Goal: Task Accomplishment & Management: Use online tool/utility

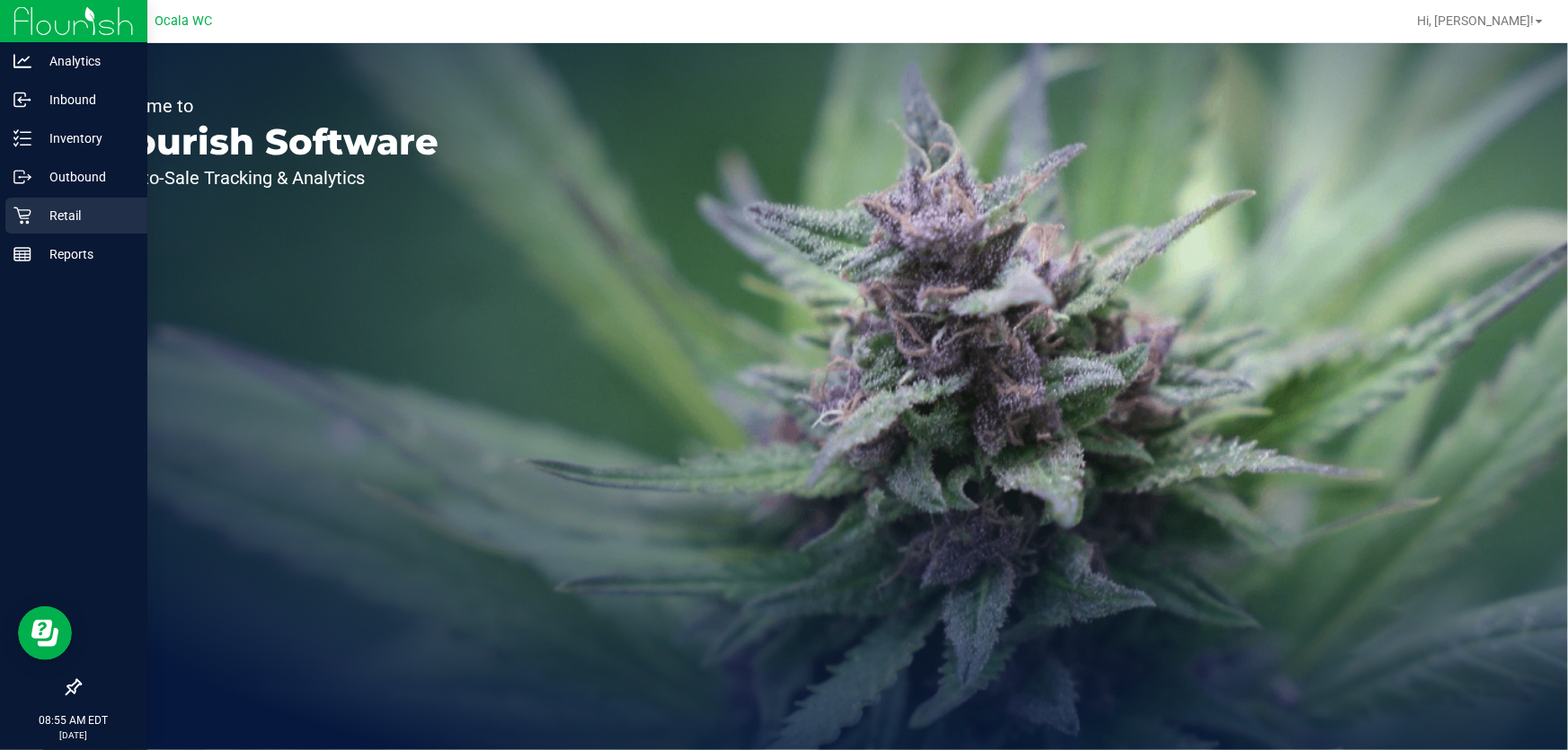
click at [17, 209] on icon at bounding box center [22, 215] width 18 height 18
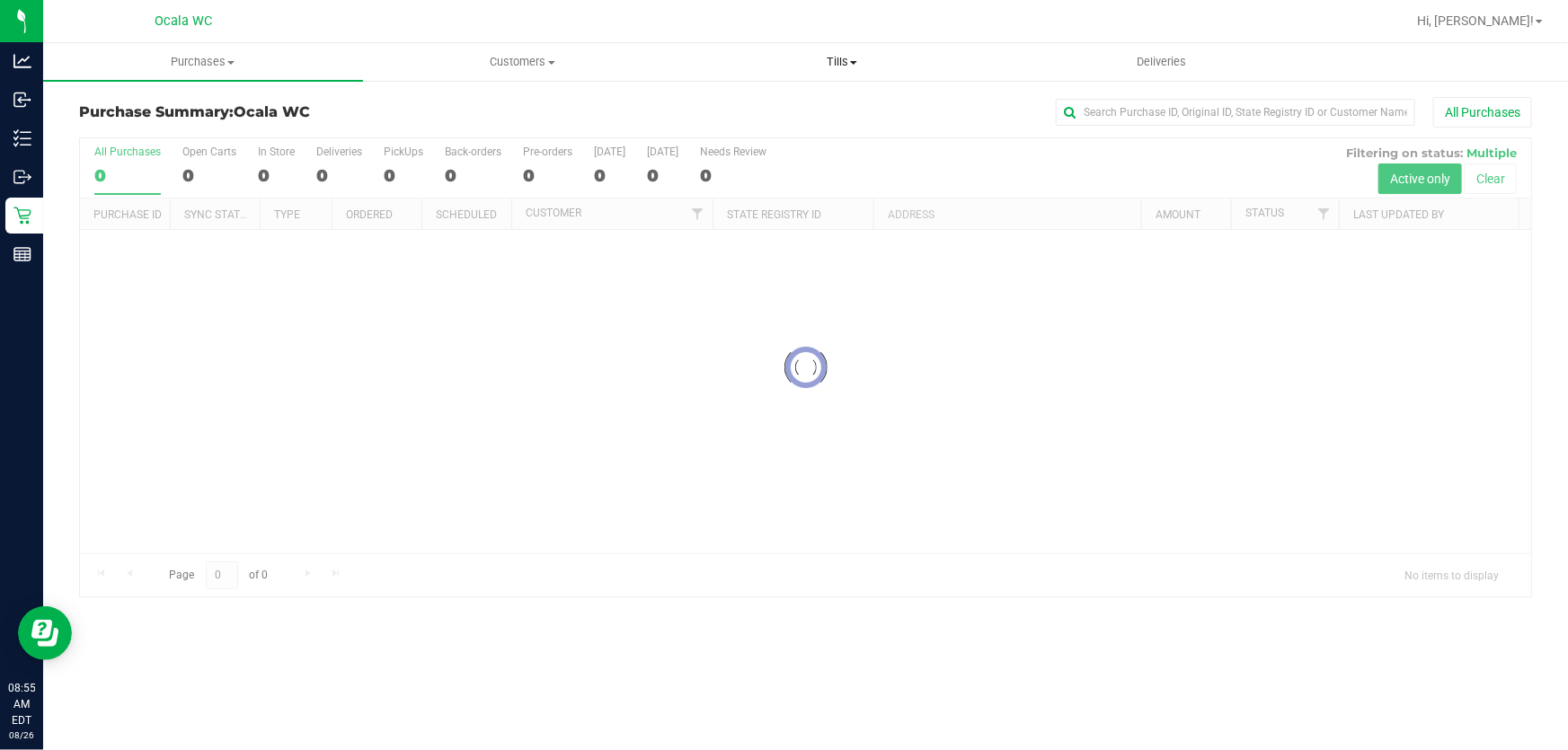
click at [833, 58] on span "Tills" at bounding box center [842, 62] width 318 height 16
click at [835, 114] on li "Manage tills" at bounding box center [842, 108] width 320 height 22
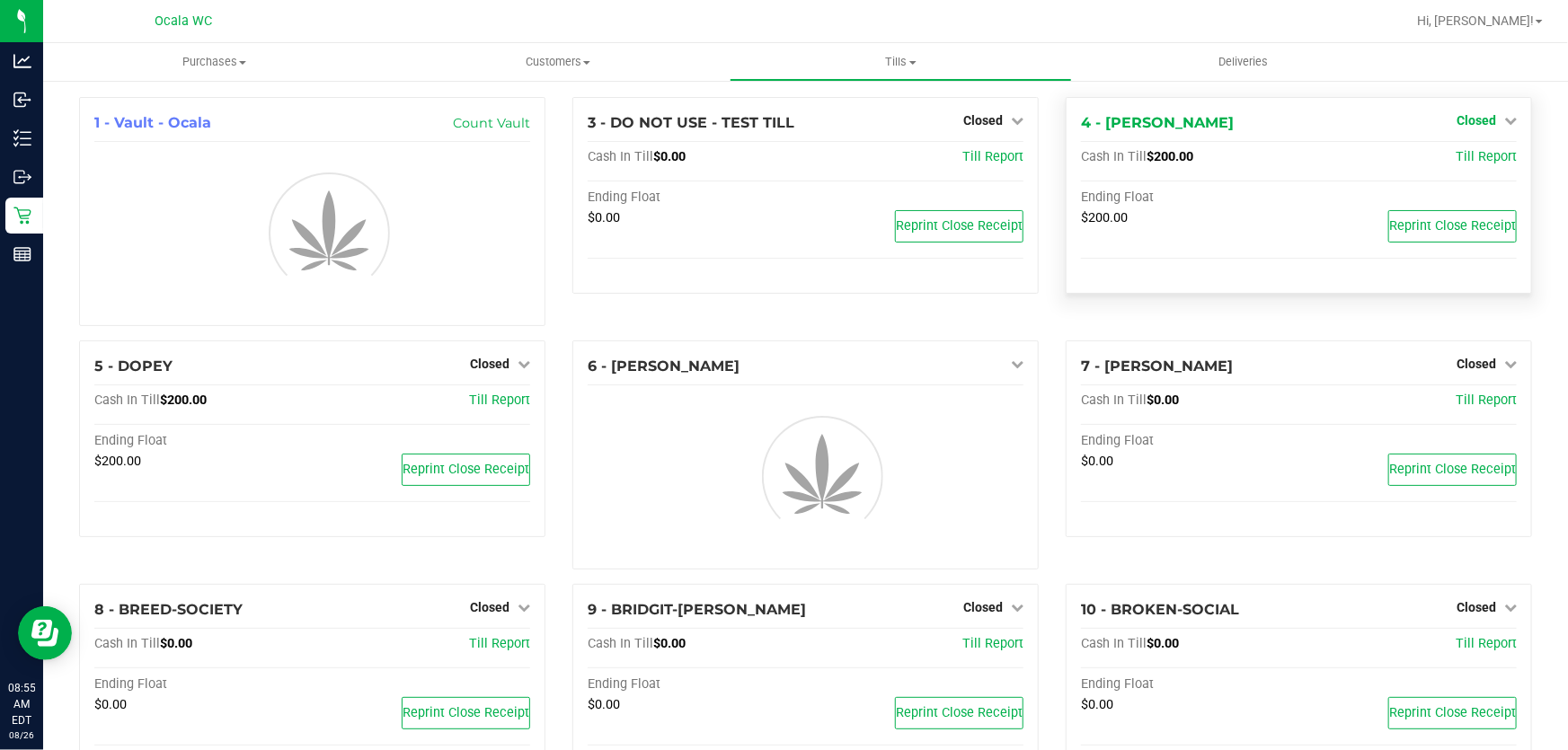
click at [1463, 117] on span "Closed" at bounding box center [1476, 120] width 39 height 14
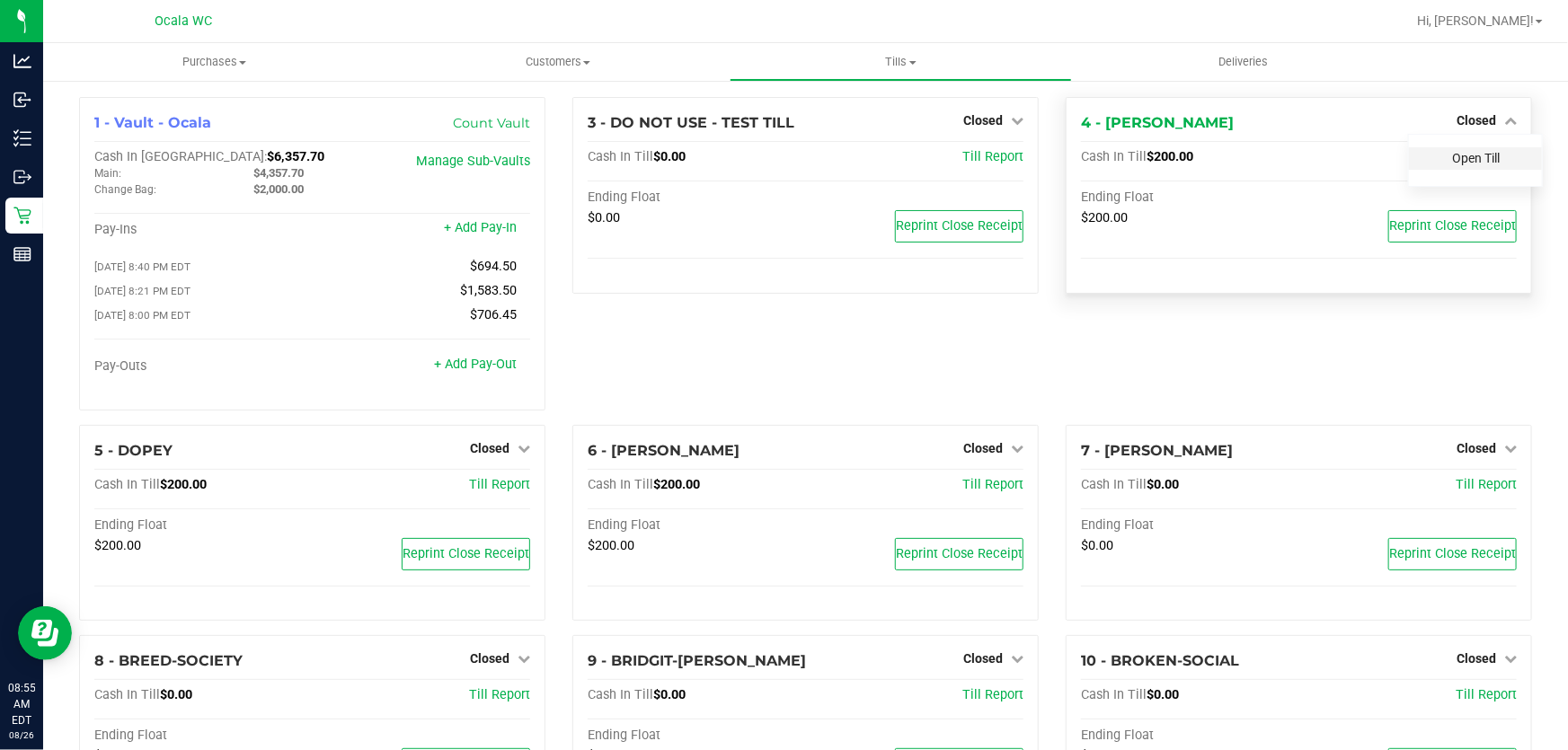
click at [1463, 152] on link "Open Till" at bounding box center [1475, 158] width 48 height 14
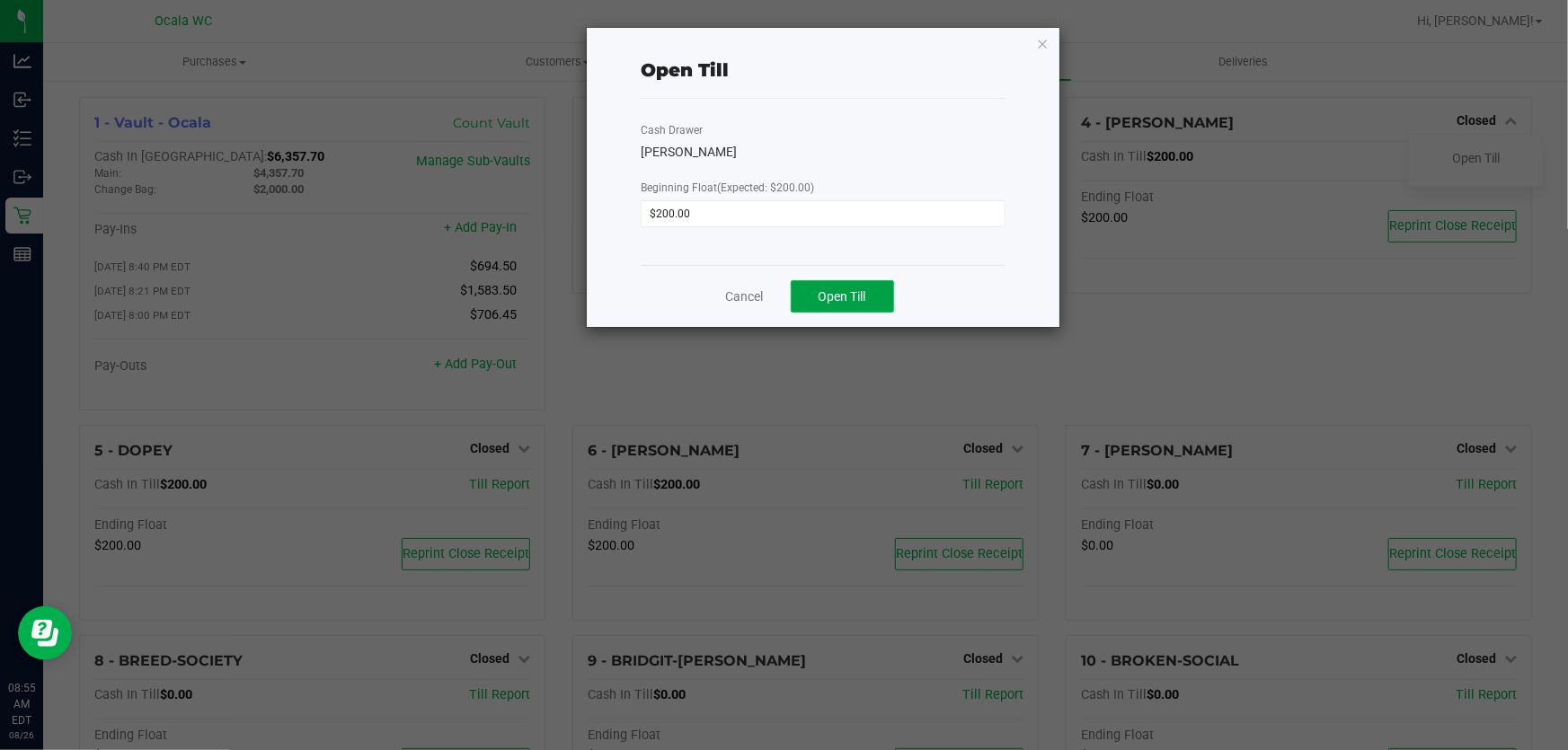
click at [859, 290] on span "Open Till" at bounding box center [842, 296] width 48 height 14
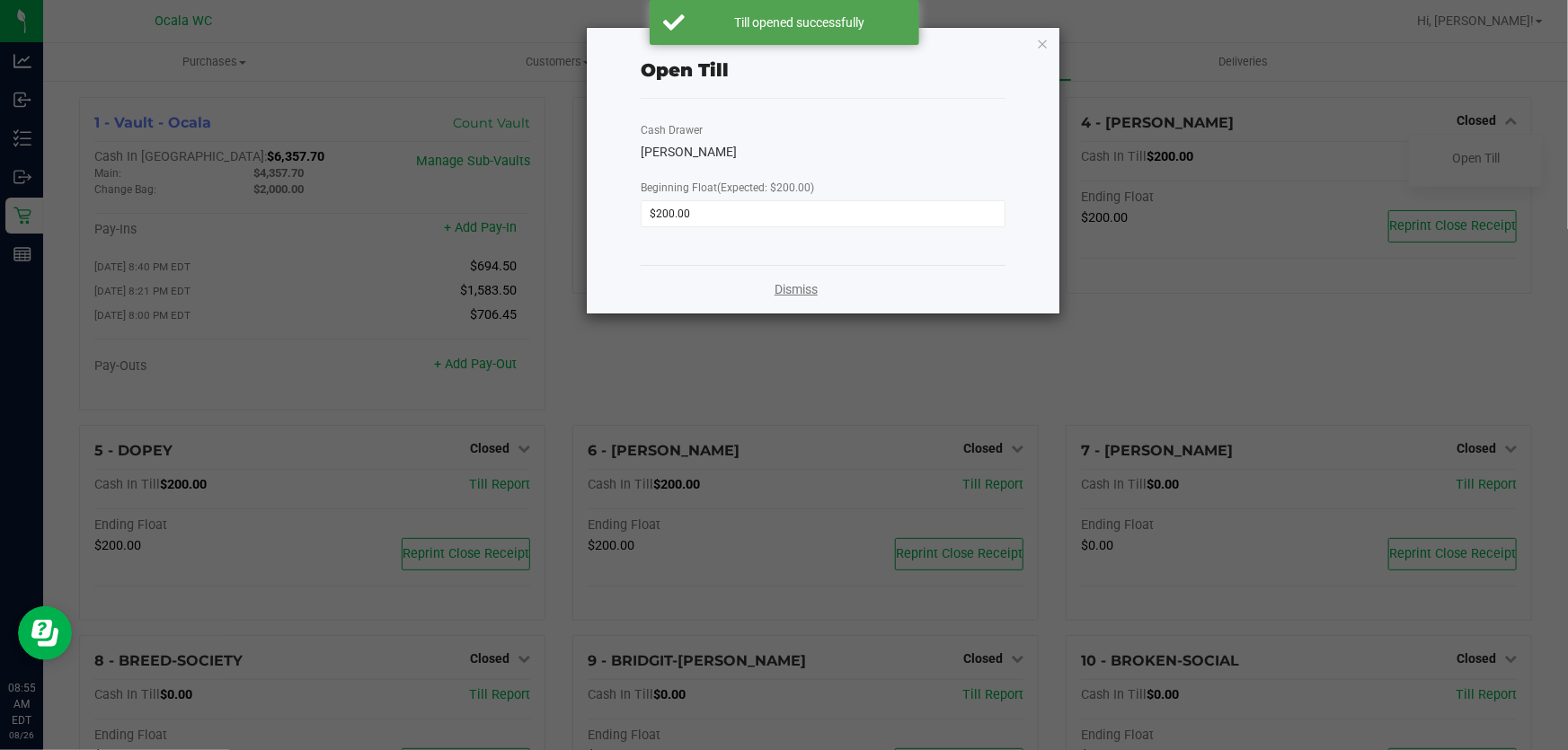
click at [782, 291] on link "Dismiss" at bounding box center [796, 290] width 43 height 19
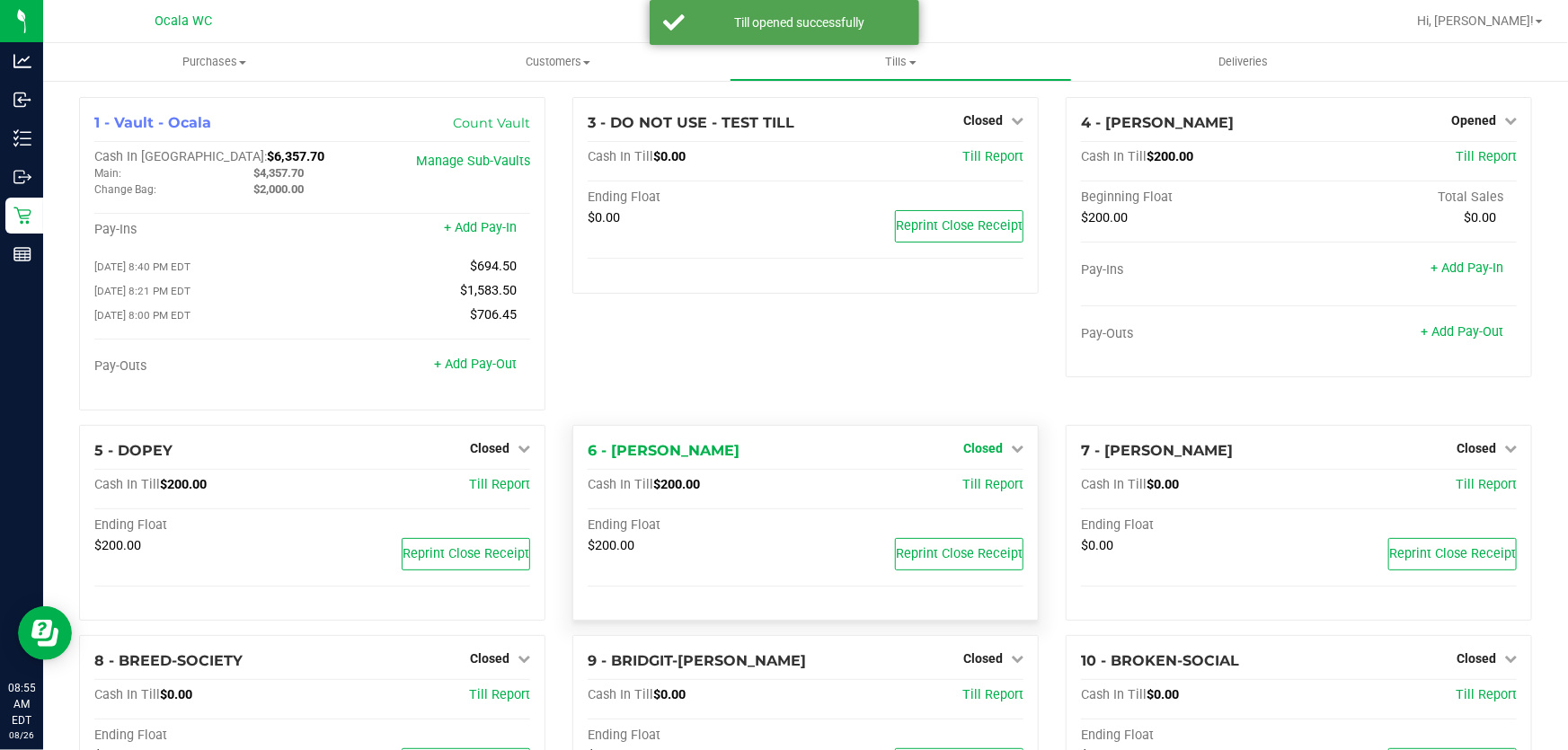
click at [980, 448] on span "Closed" at bounding box center [983, 448] width 39 height 14
click at [978, 490] on link "Open Till" at bounding box center [982, 485] width 48 height 14
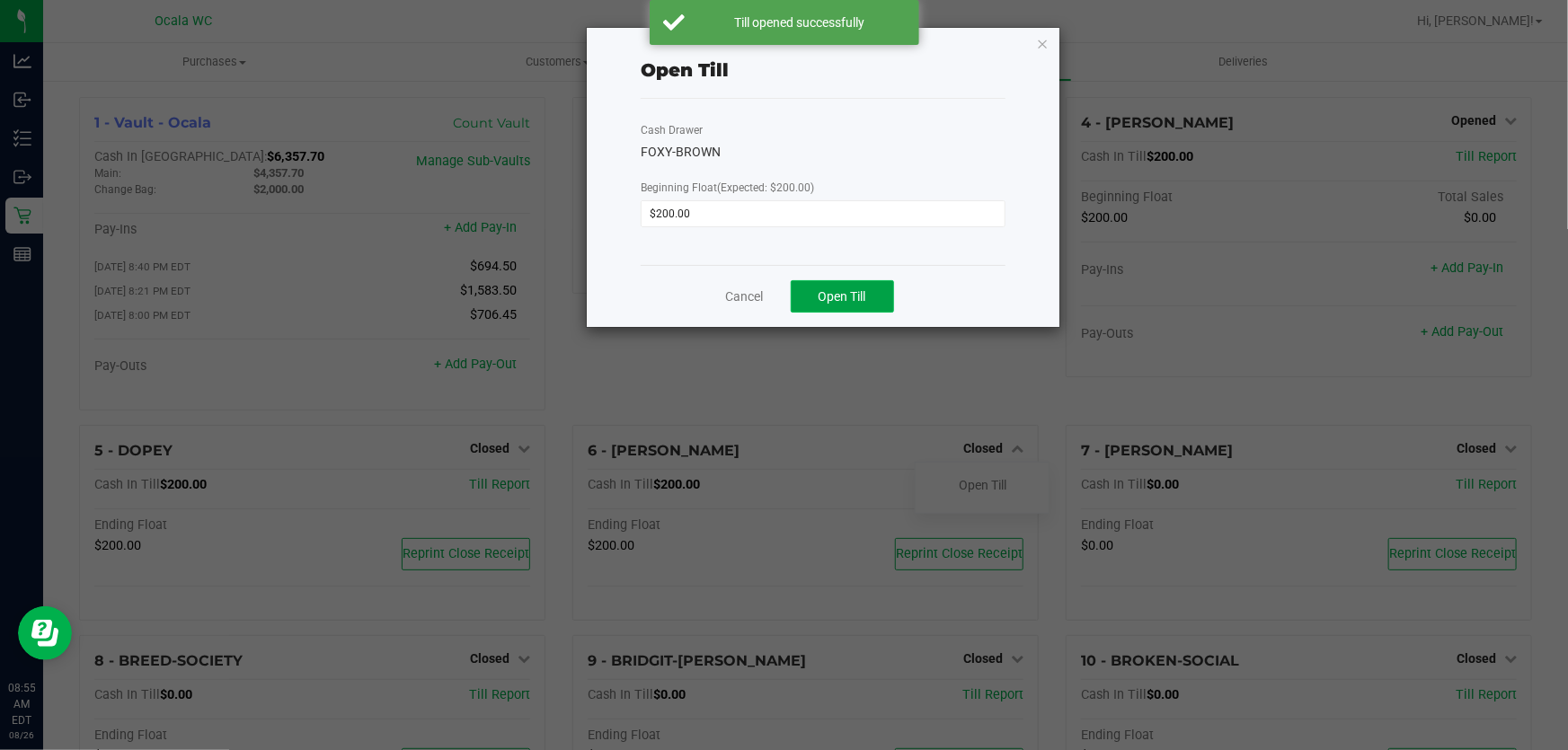
drag, startPoint x: 859, startPoint y: 298, endPoint x: 844, endPoint y: 312, distance: 20.5
click at [858, 300] on span "Open Till" at bounding box center [842, 296] width 48 height 14
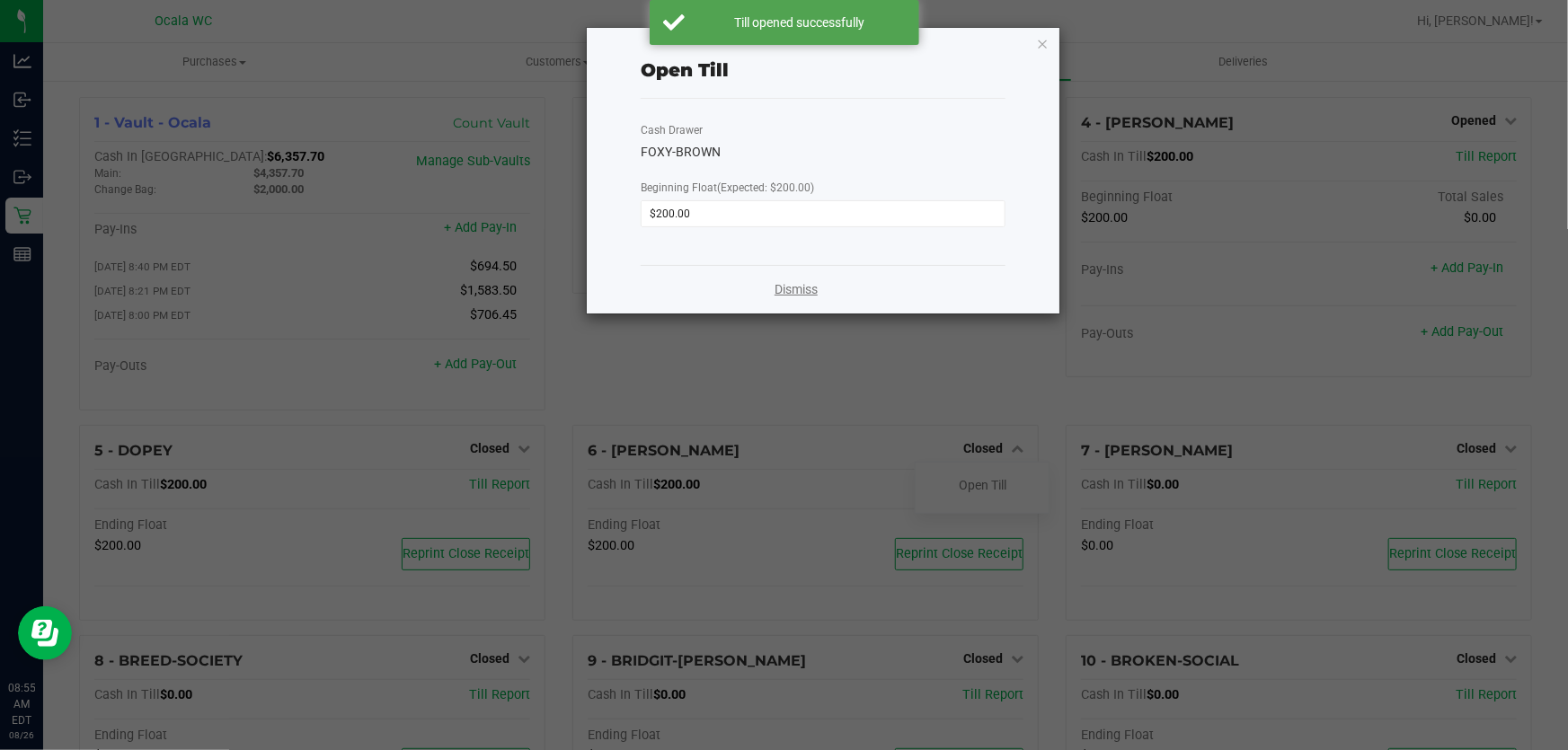
click at [790, 293] on link "Dismiss" at bounding box center [796, 290] width 43 height 19
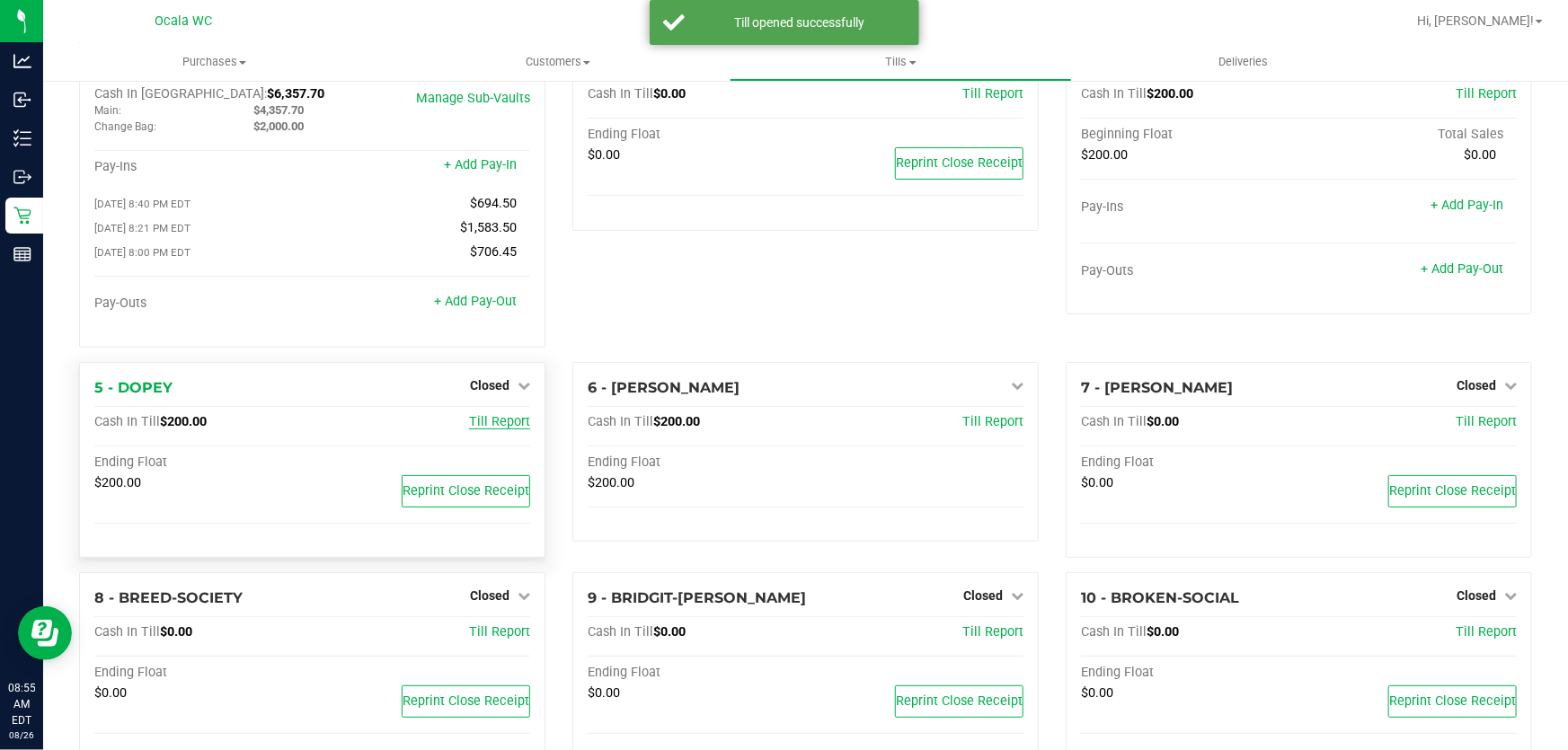
scroll to position [81, 0]
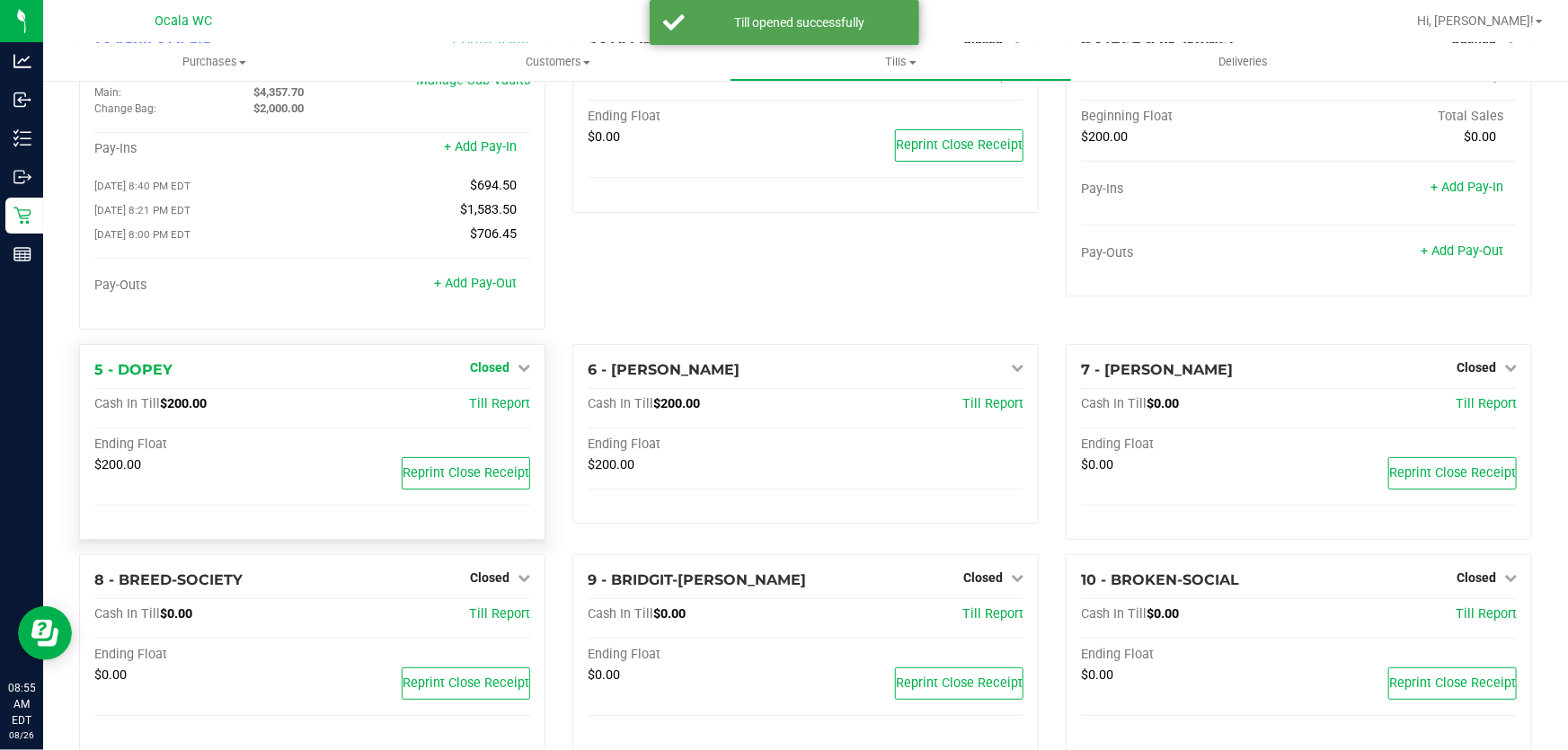
click at [493, 372] on span "Closed" at bounding box center [489, 367] width 39 height 14
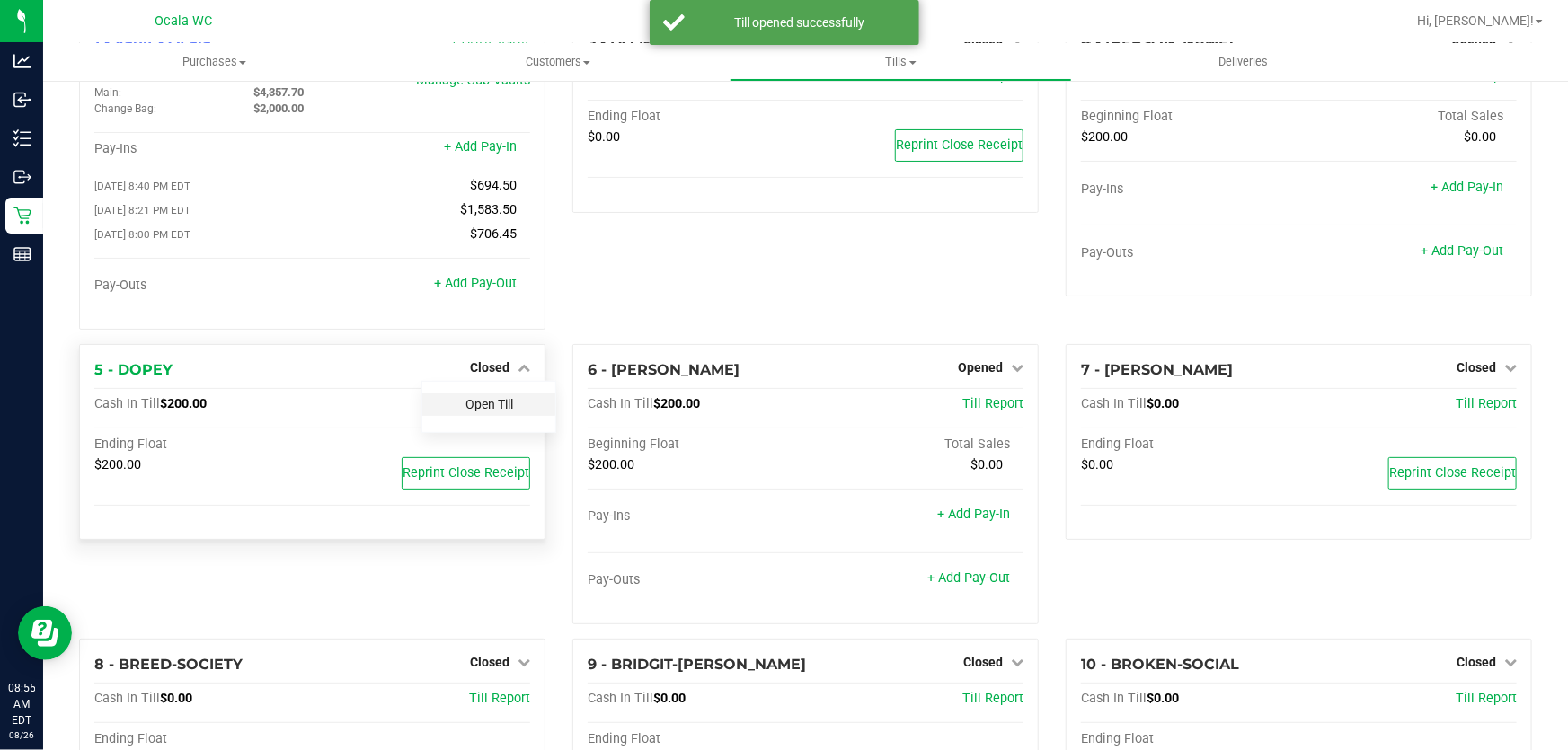
click at [500, 408] on link "Open Till" at bounding box center [489, 404] width 48 height 14
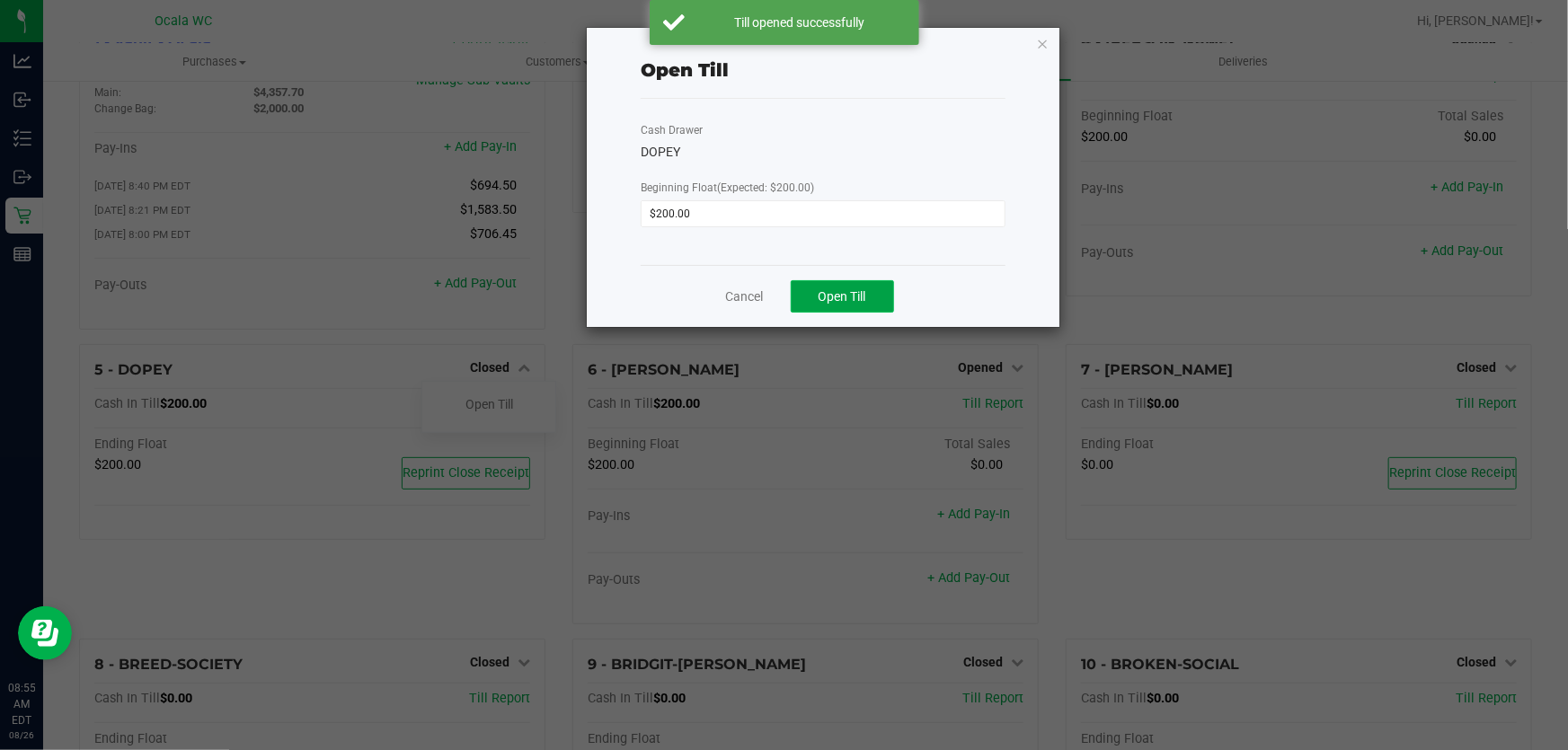
click at [809, 293] on button "Open Till" at bounding box center [843, 296] width 103 height 33
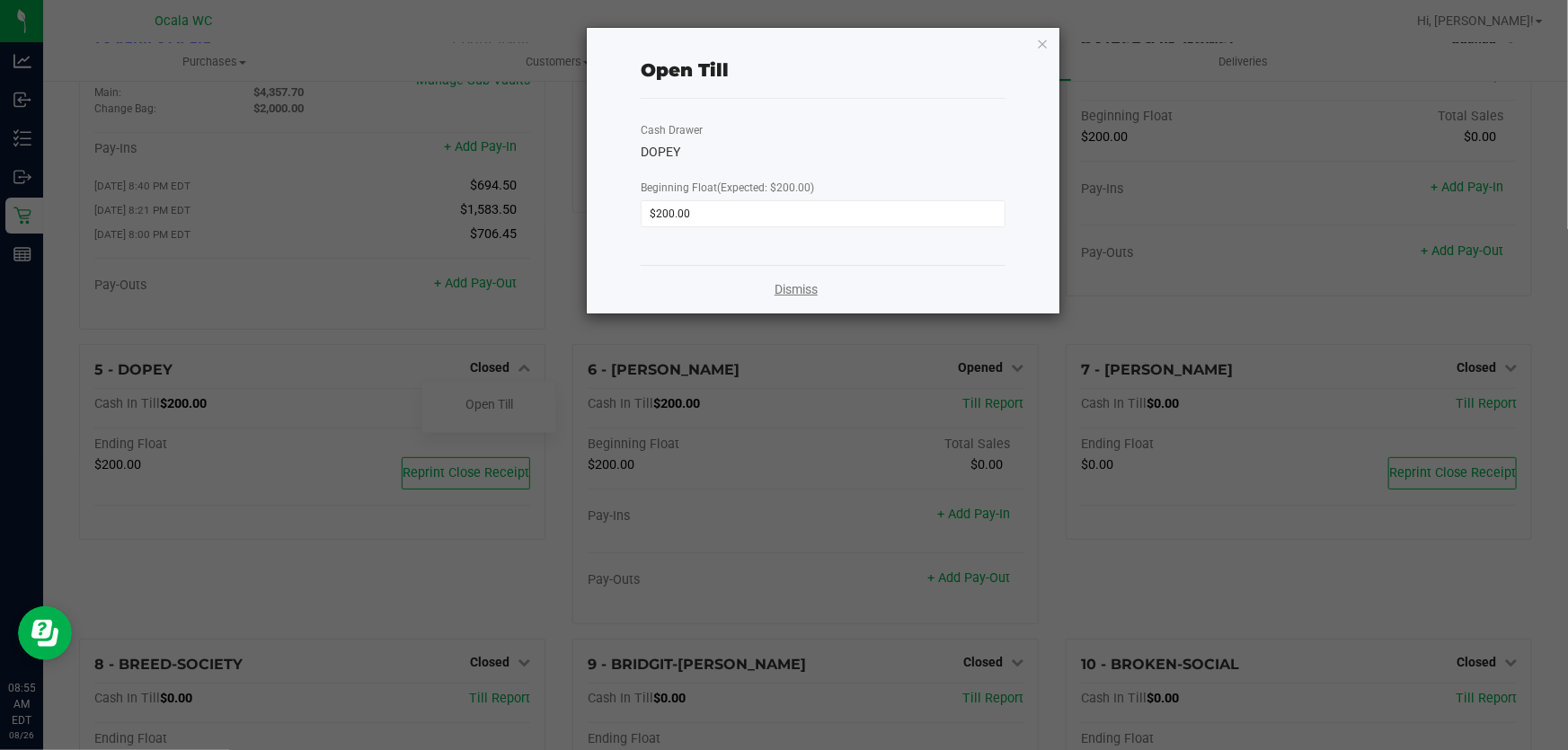
click at [786, 290] on link "Dismiss" at bounding box center [796, 290] width 43 height 19
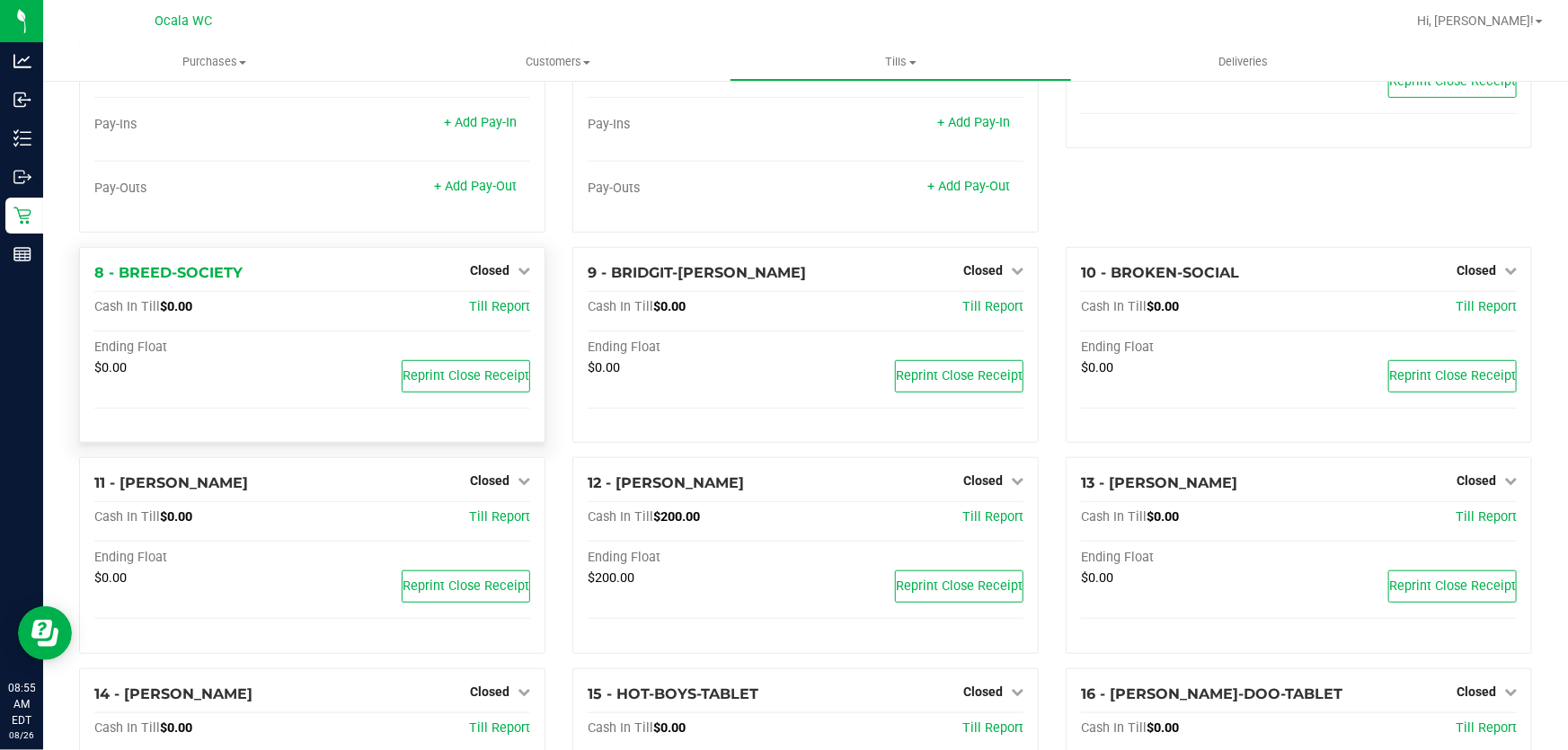
scroll to position [489, 0]
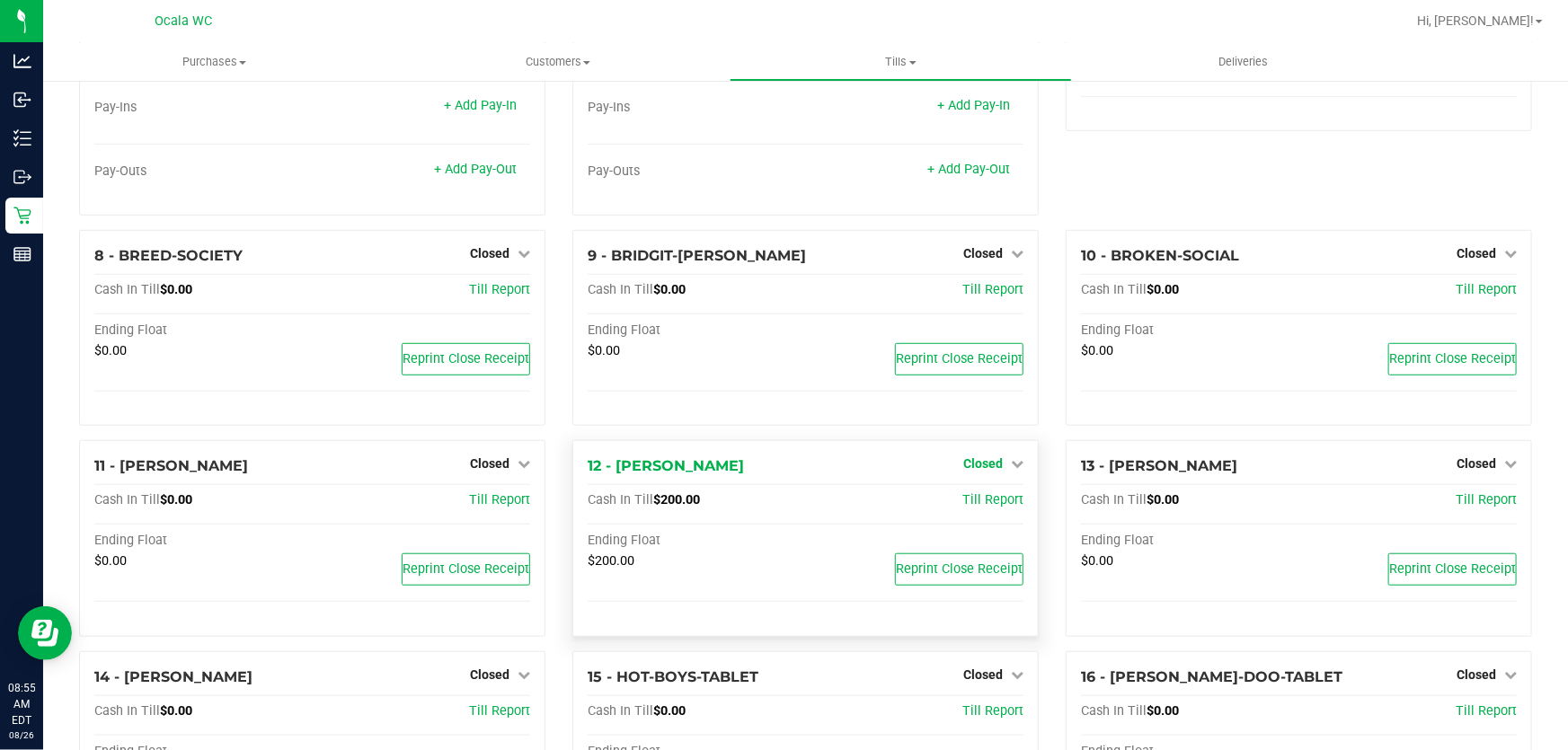
click at [969, 471] on span "Closed" at bounding box center [983, 463] width 39 height 14
click at [963, 502] on link "Open Till" at bounding box center [982, 501] width 48 height 14
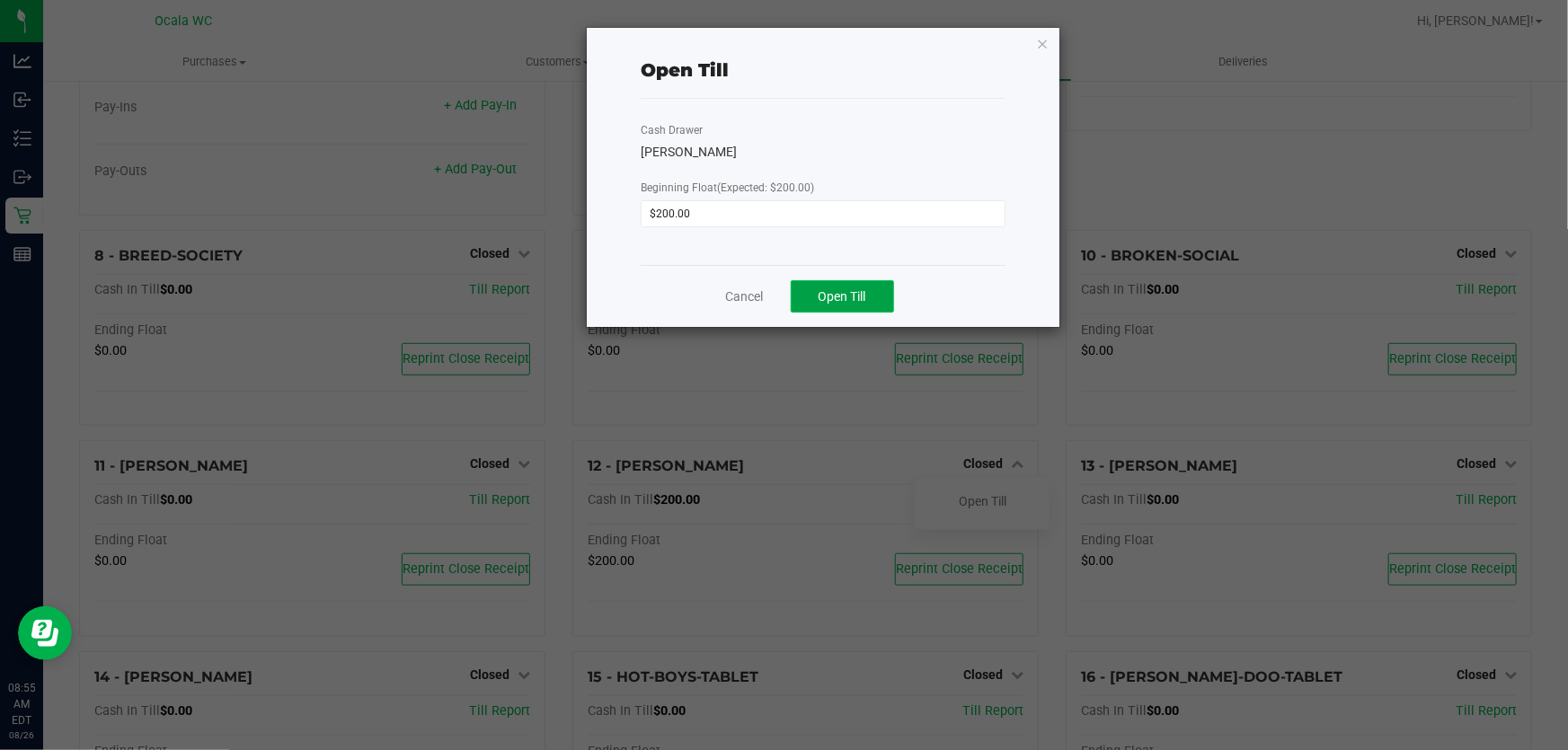
click at [887, 287] on button "Open Till" at bounding box center [843, 296] width 103 height 33
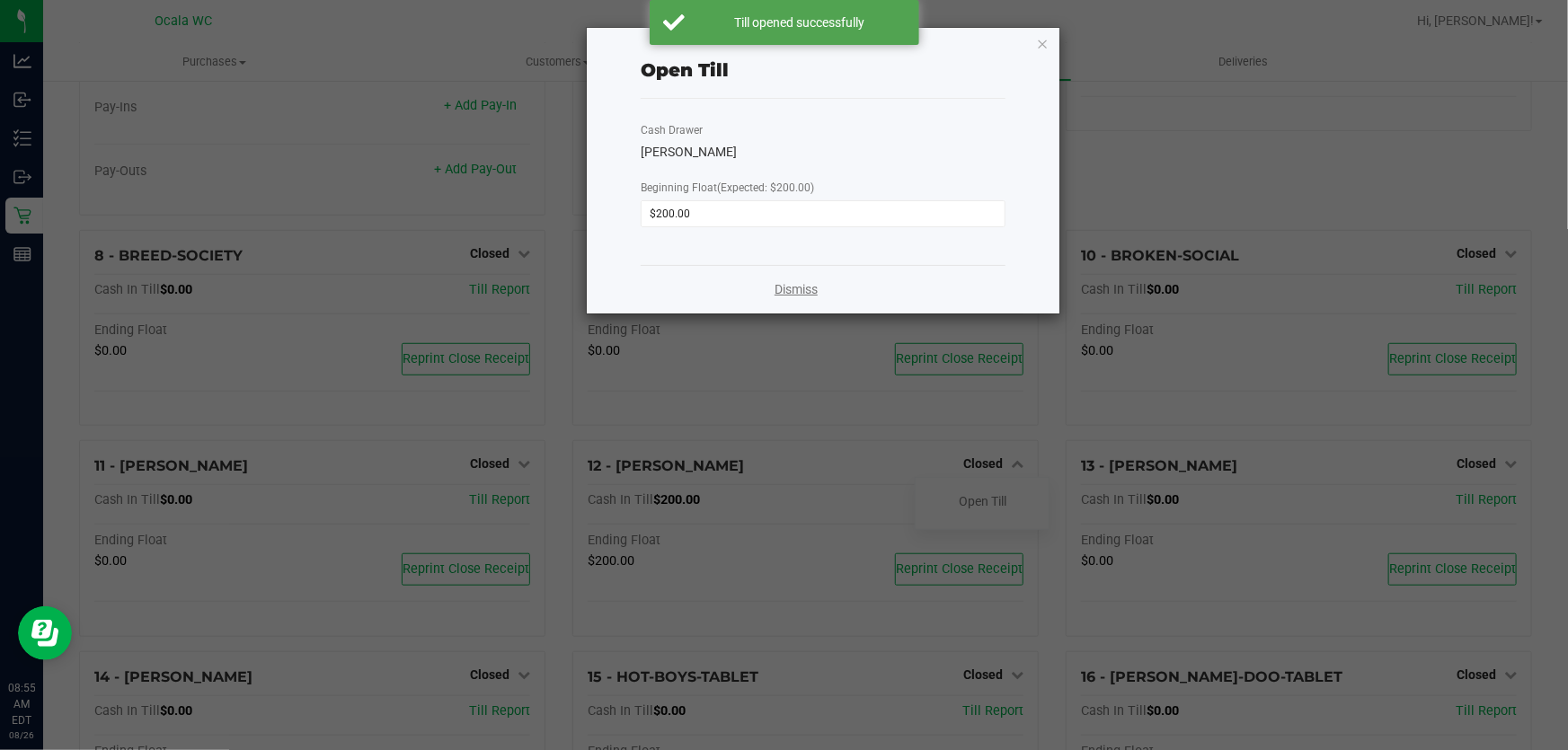
click at [786, 288] on link "Dismiss" at bounding box center [796, 290] width 43 height 19
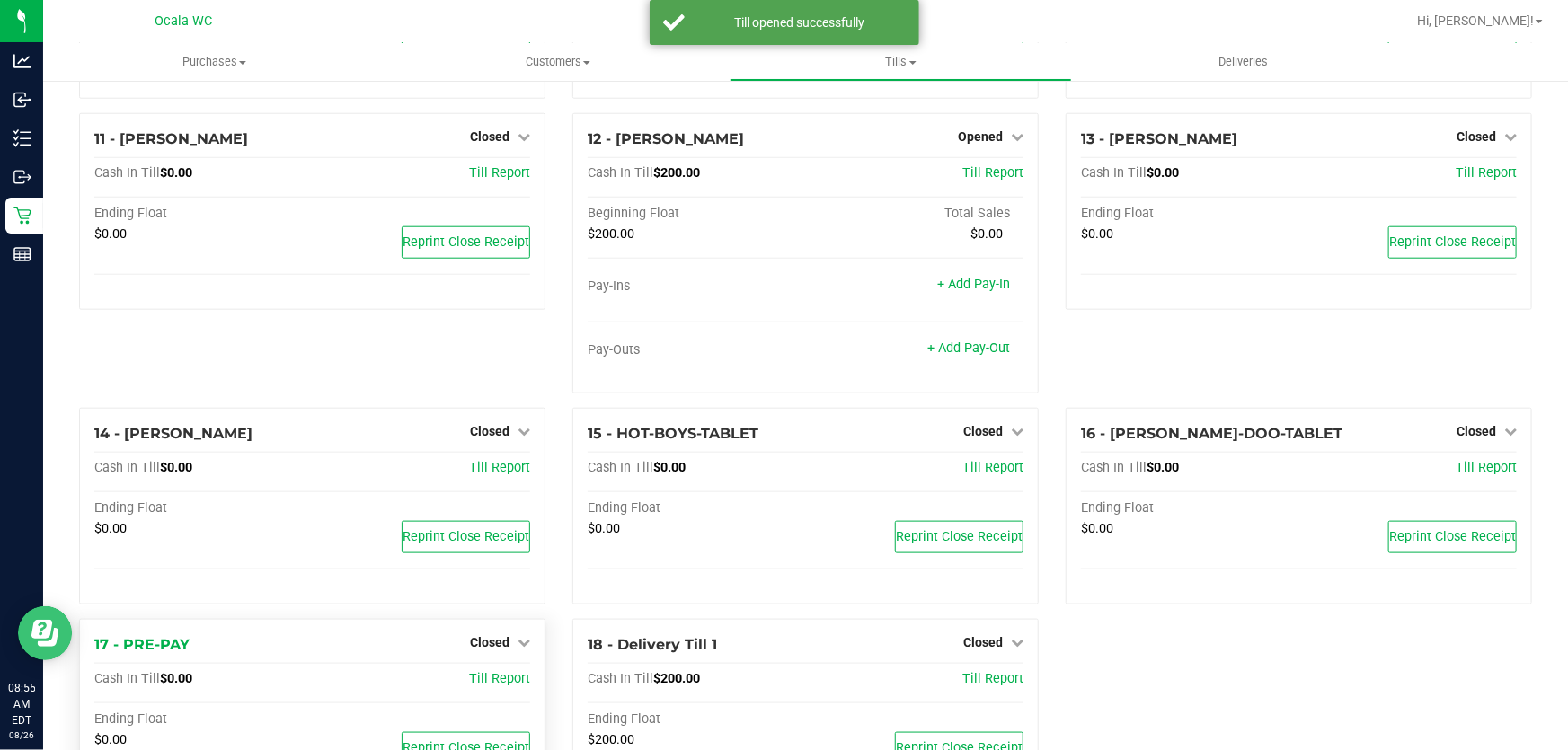
scroll to position [914, 0]
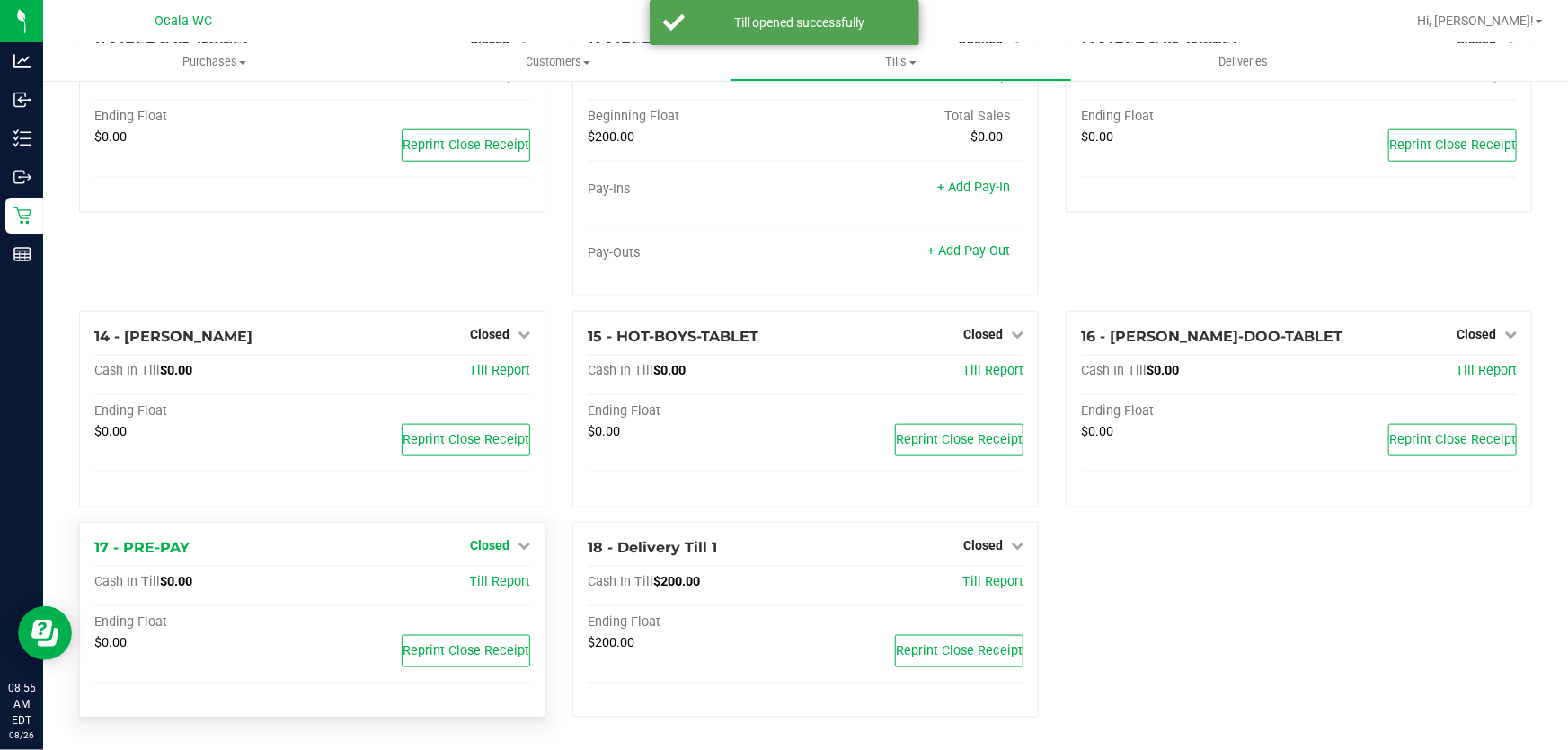
click at [474, 546] on span "Closed" at bounding box center [489, 545] width 39 height 14
click at [484, 599] on div "Open Till" at bounding box center [489, 585] width 135 height 53
click at [488, 576] on link "Open Till" at bounding box center [489, 581] width 48 height 14
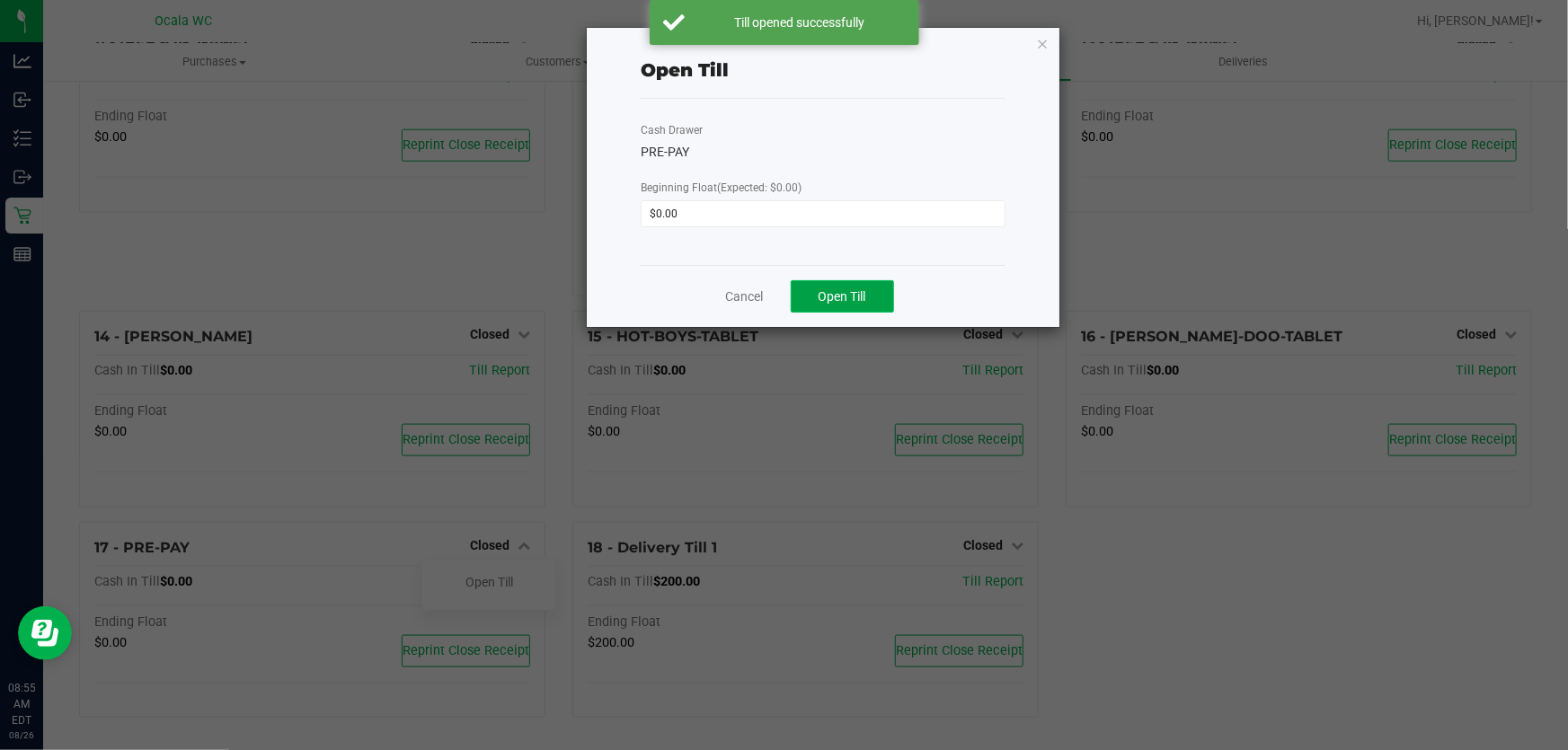
click at [850, 283] on button "Open Till" at bounding box center [843, 296] width 103 height 33
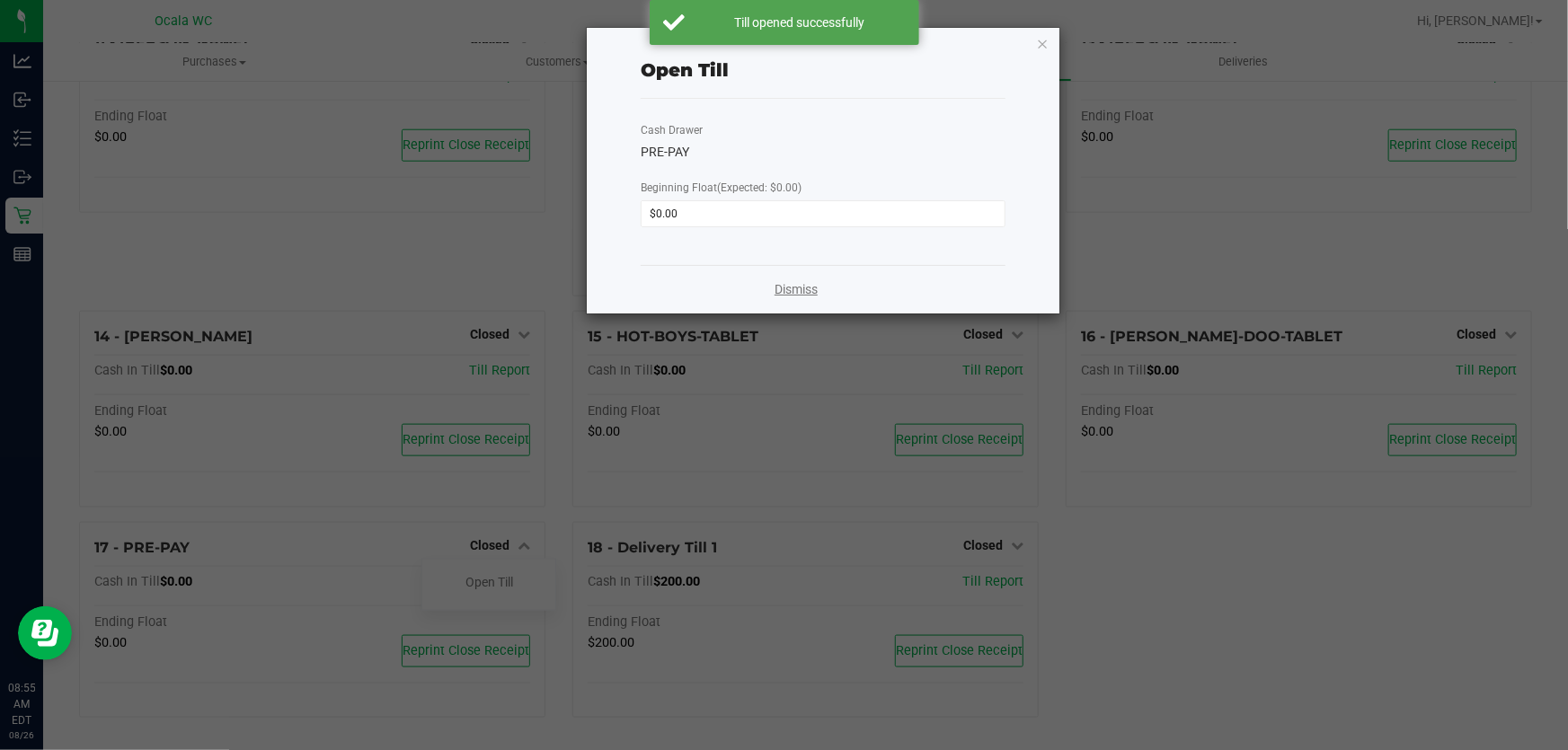
click at [777, 292] on link "Dismiss" at bounding box center [796, 290] width 43 height 19
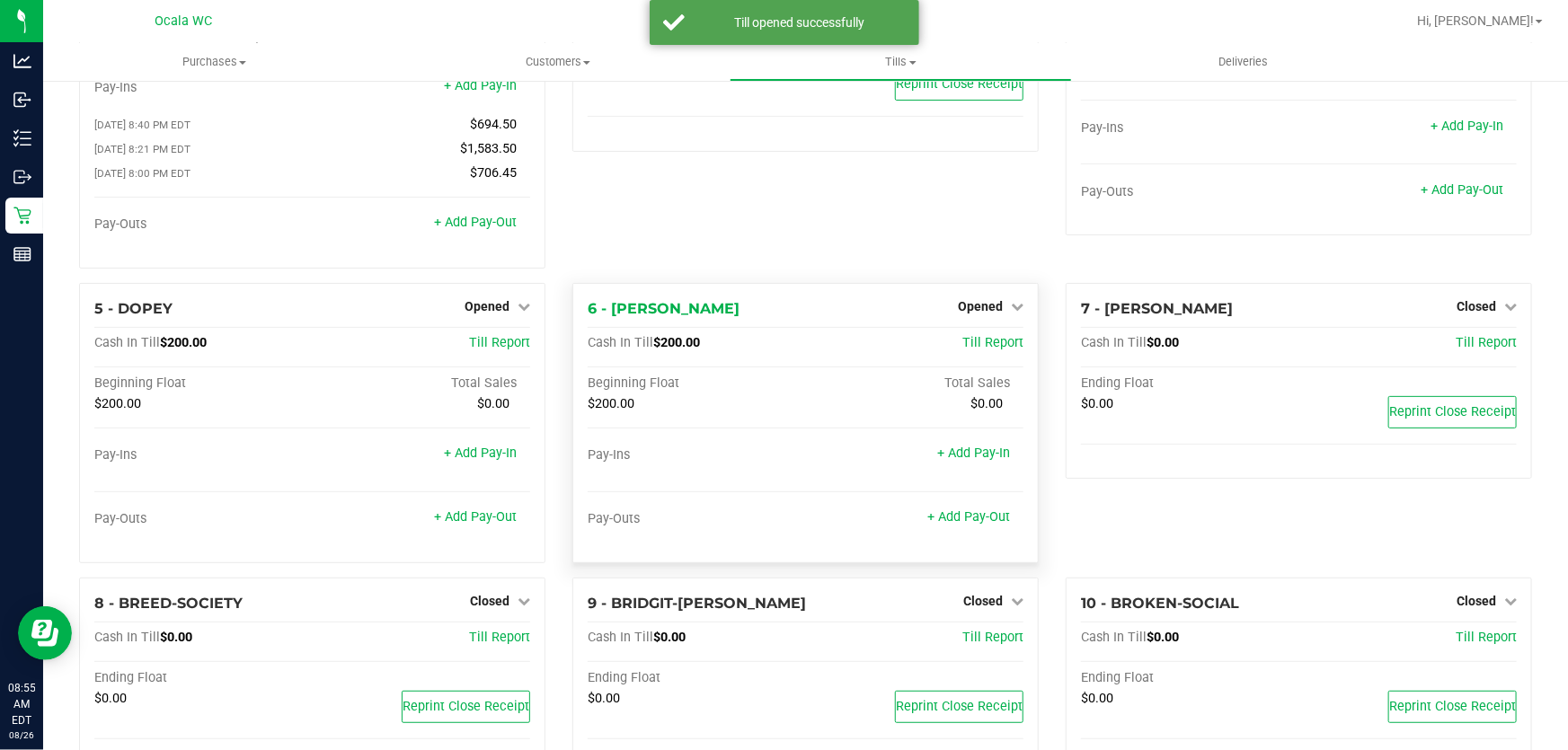
scroll to position [0, 0]
